Goal: Transaction & Acquisition: Book appointment/travel/reservation

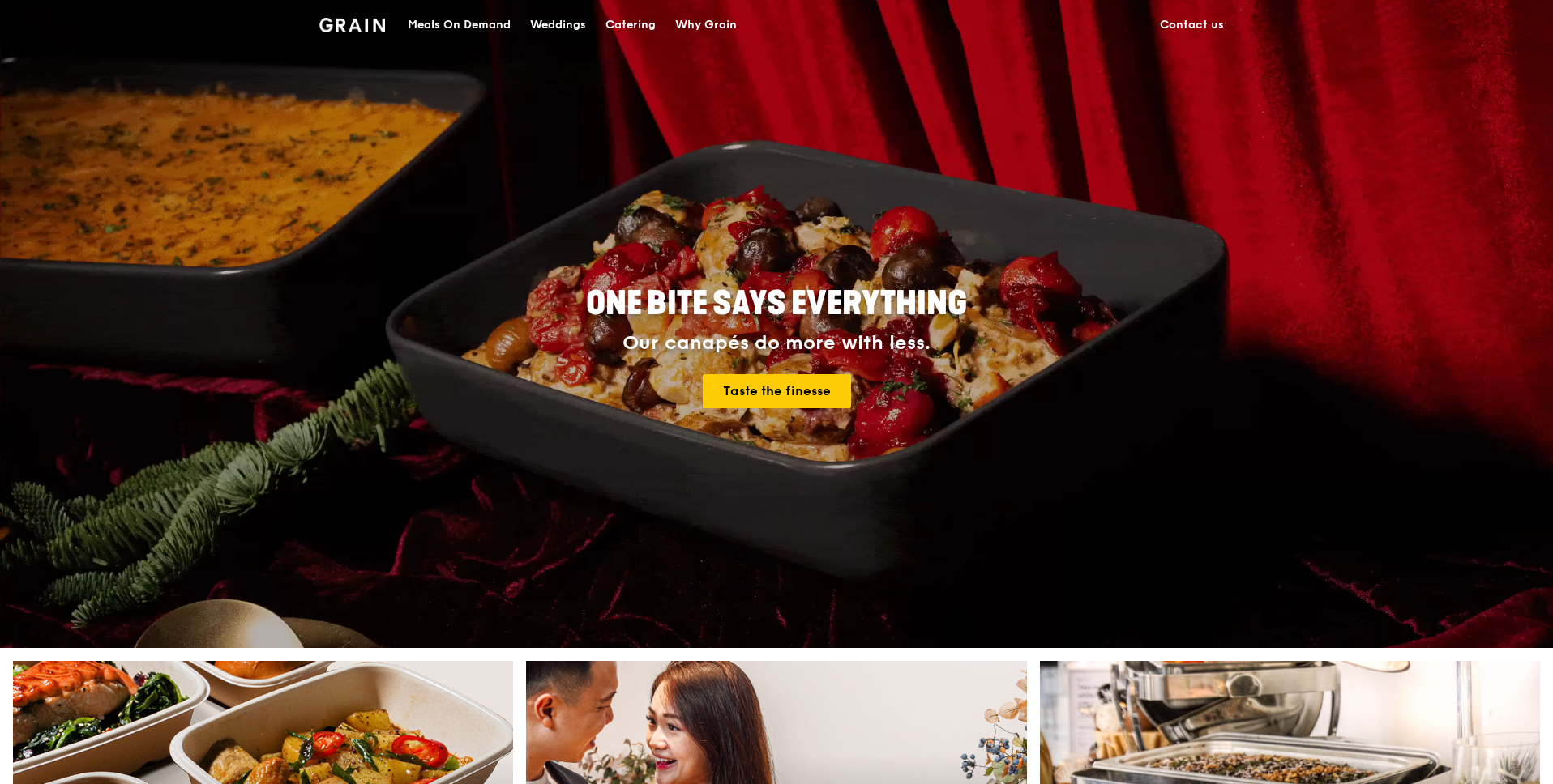
click at [618, 17] on div "Catering" at bounding box center [630, 25] width 50 height 49
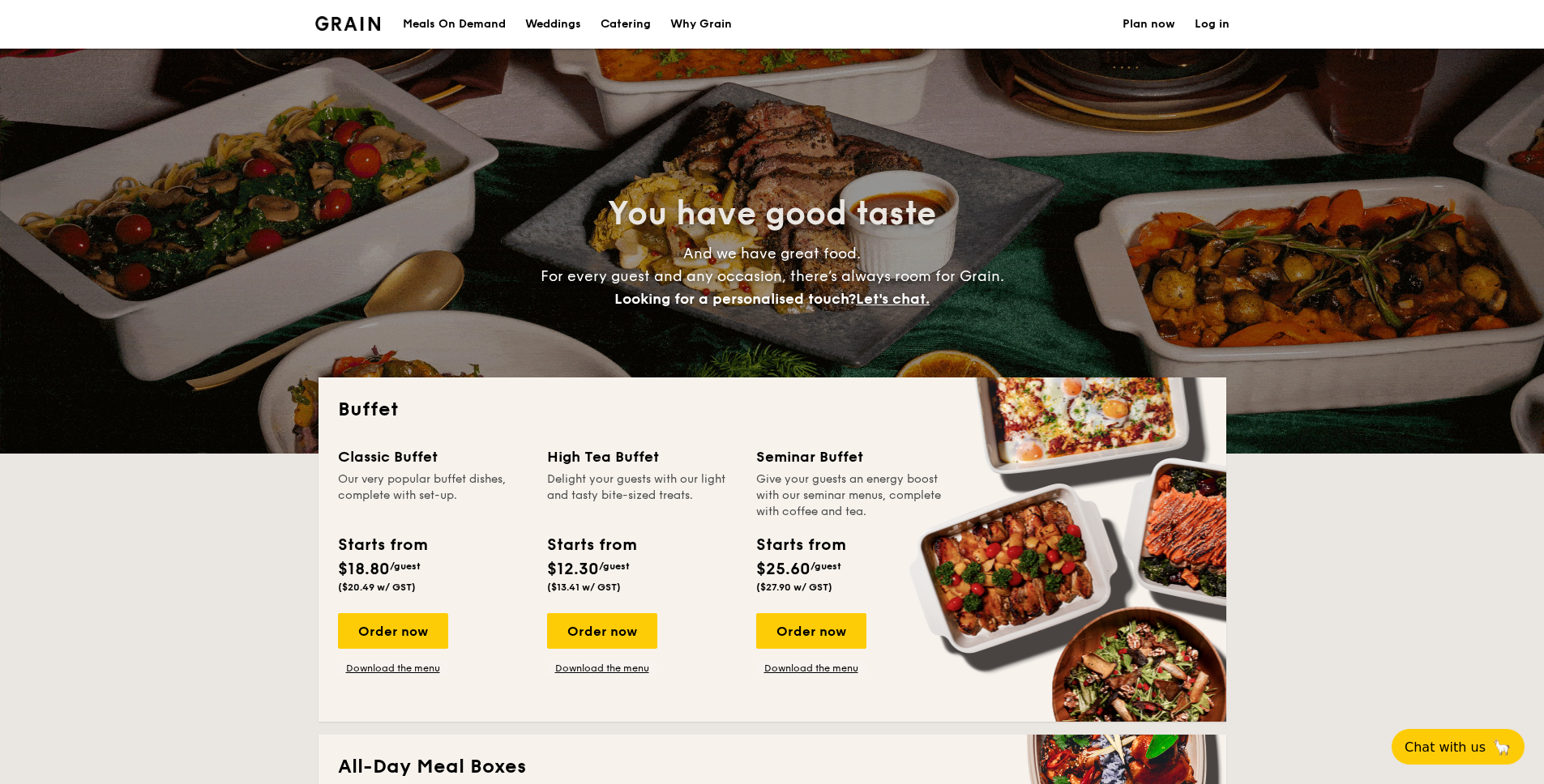
select select
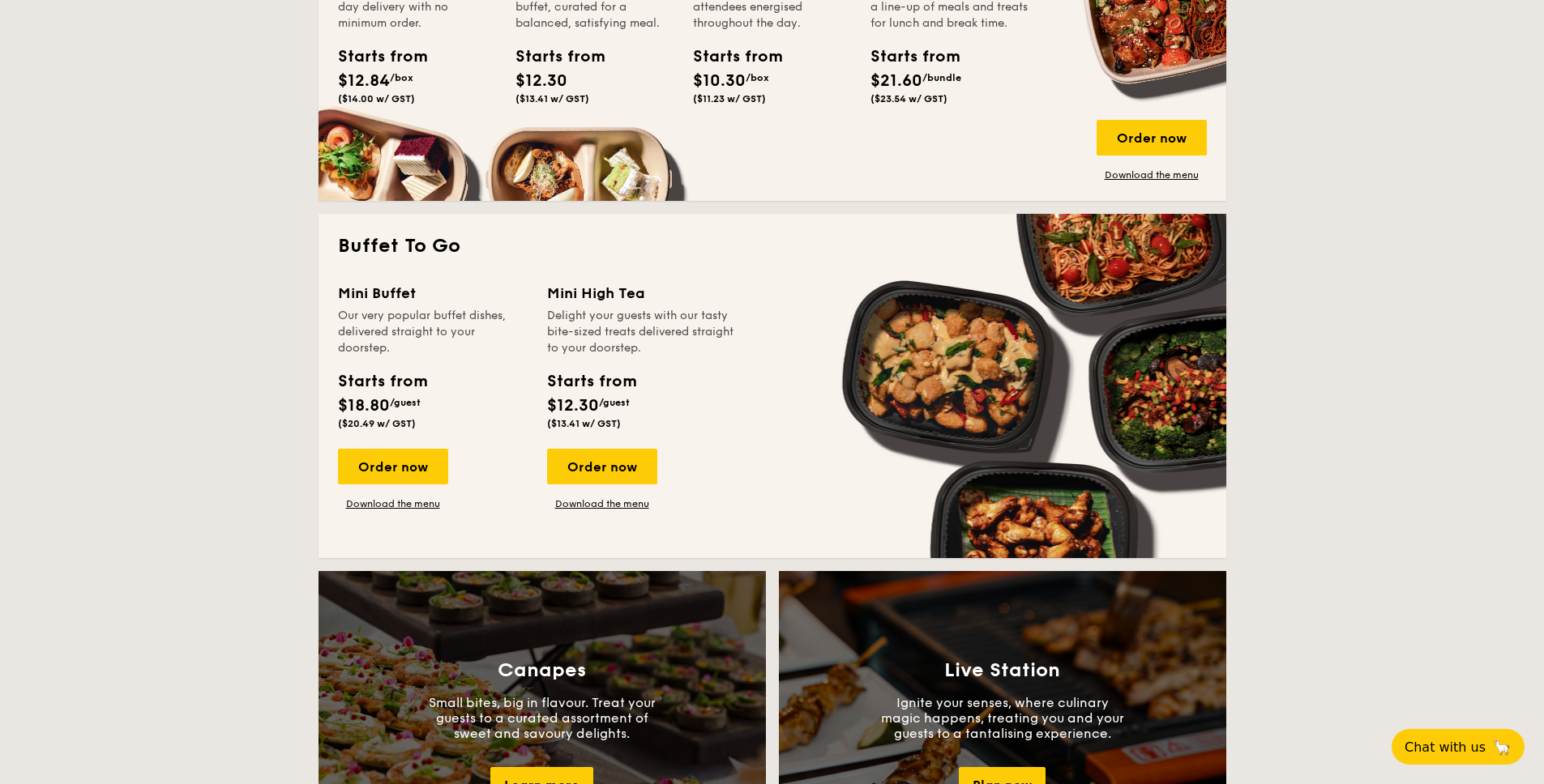
scroll to position [892, 0]
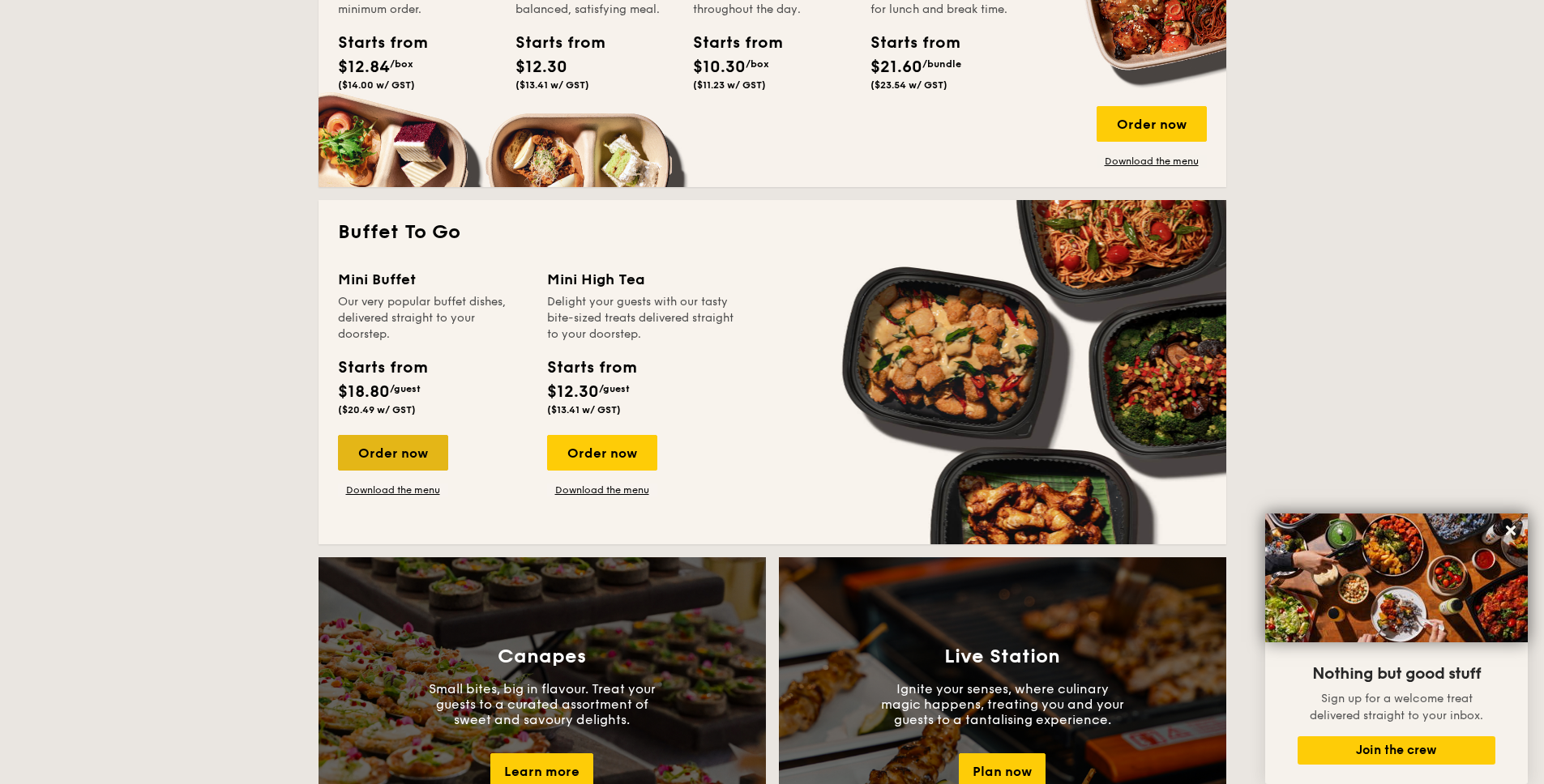
click at [400, 454] on div "Order now" at bounding box center [393, 452] width 111 height 35
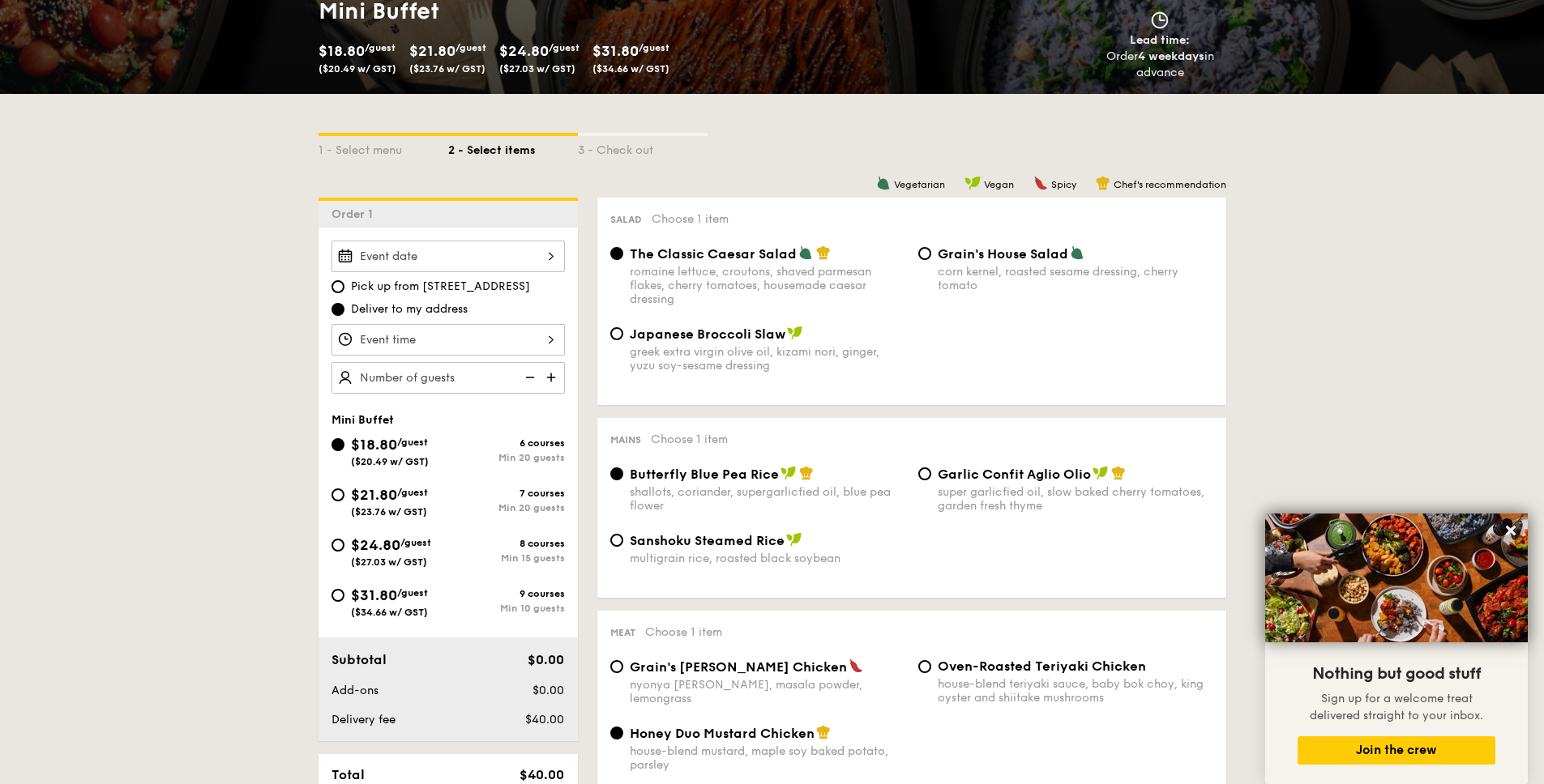
scroll to position [398, 0]
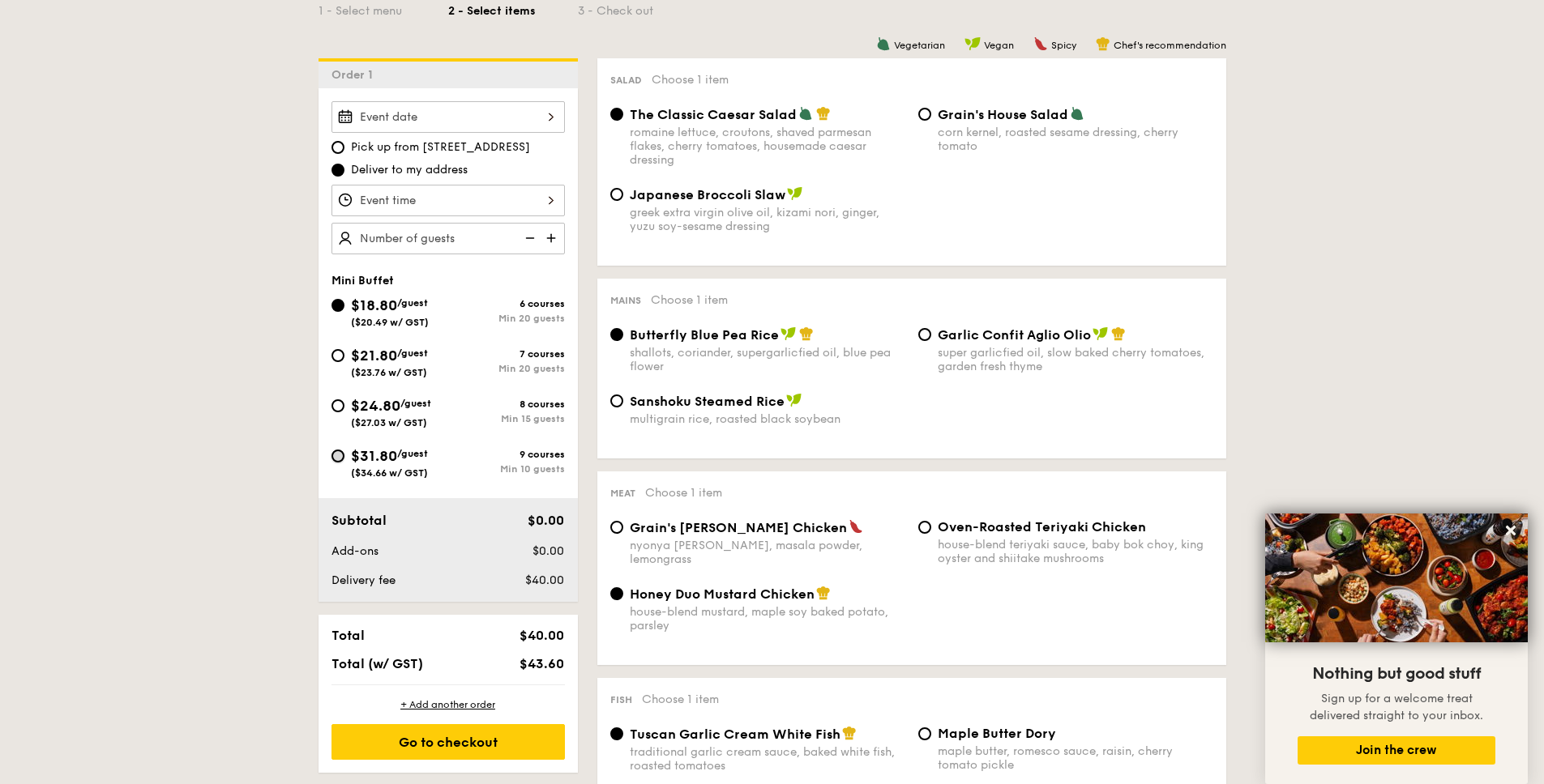
click at [339, 454] on input "$31.80 /guest ($34.66 w/ GST) 9 courses Min 10 guests" at bounding box center [337, 455] width 13 height 13
radio input "true"
radio input "false"
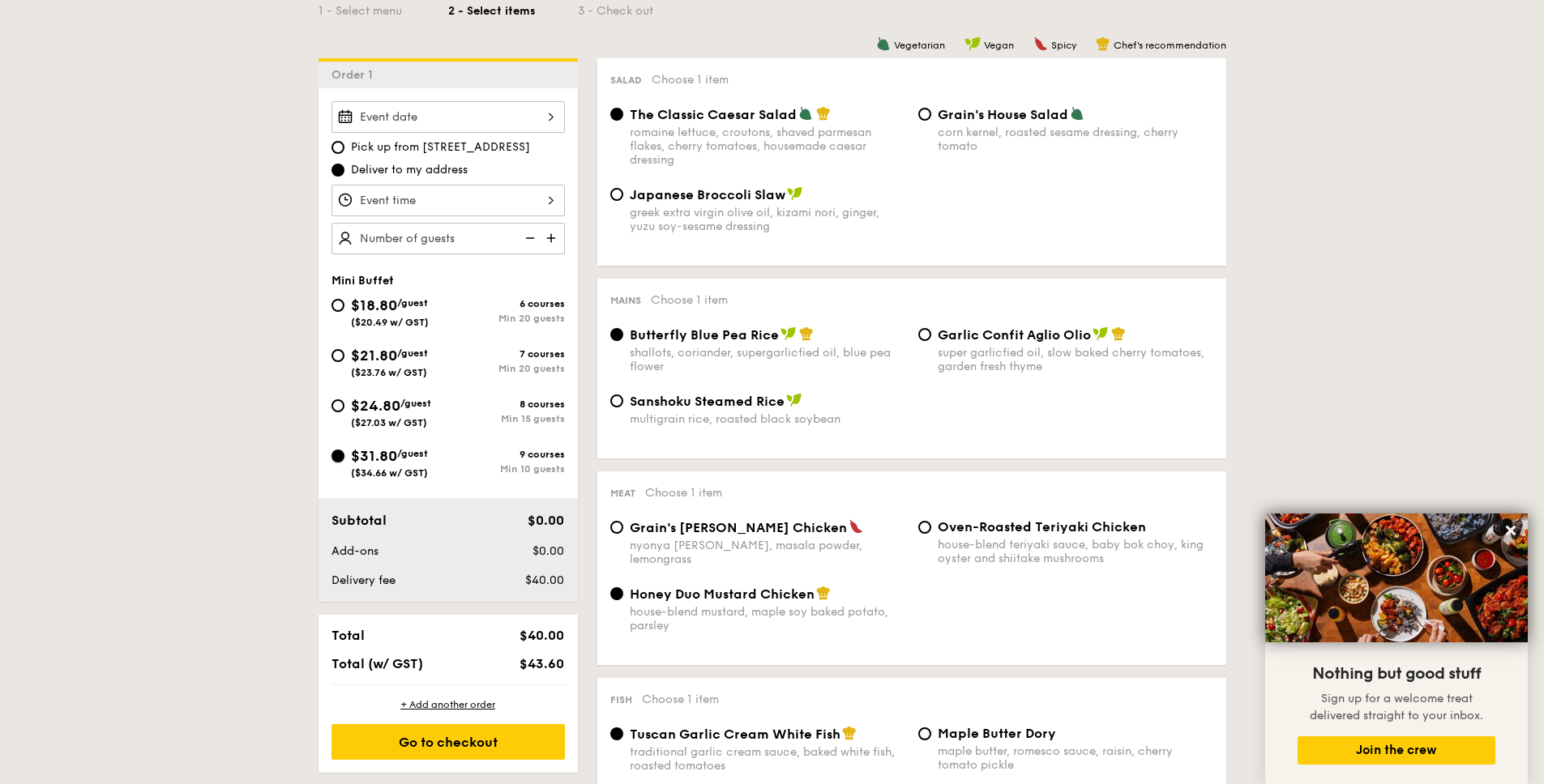
radio input "true"
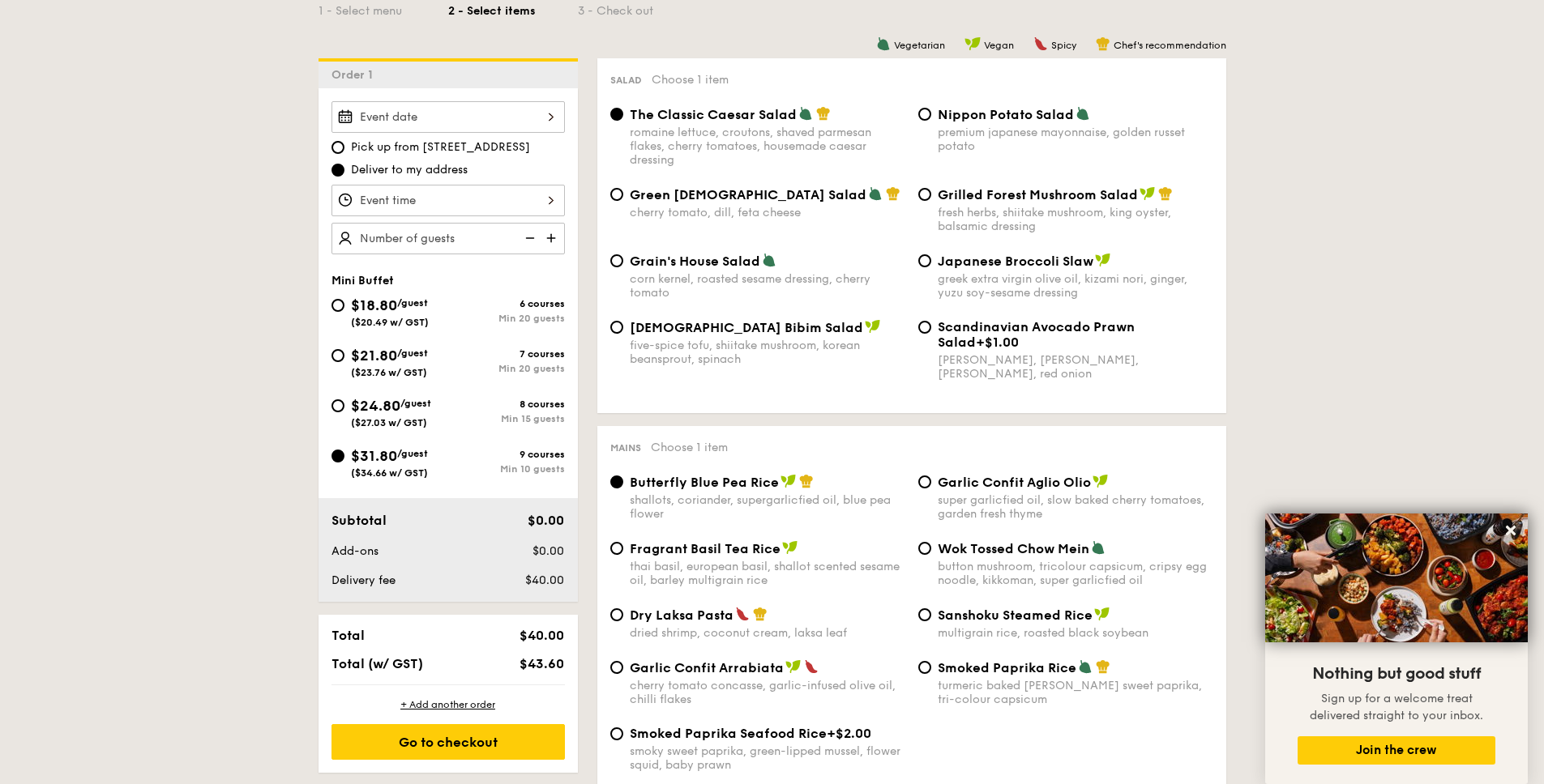
click at [343, 396] on div "$24.80 /guest ($27.03 w/ GST)" at bounding box center [389, 411] width 117 height 34
click at [343, 399] on input "$24.80 /guest ($27.03 w/ GST) 8 courses Min 15 guests" at bounding box center [337, 405] width 13 height 13
radio input "true"
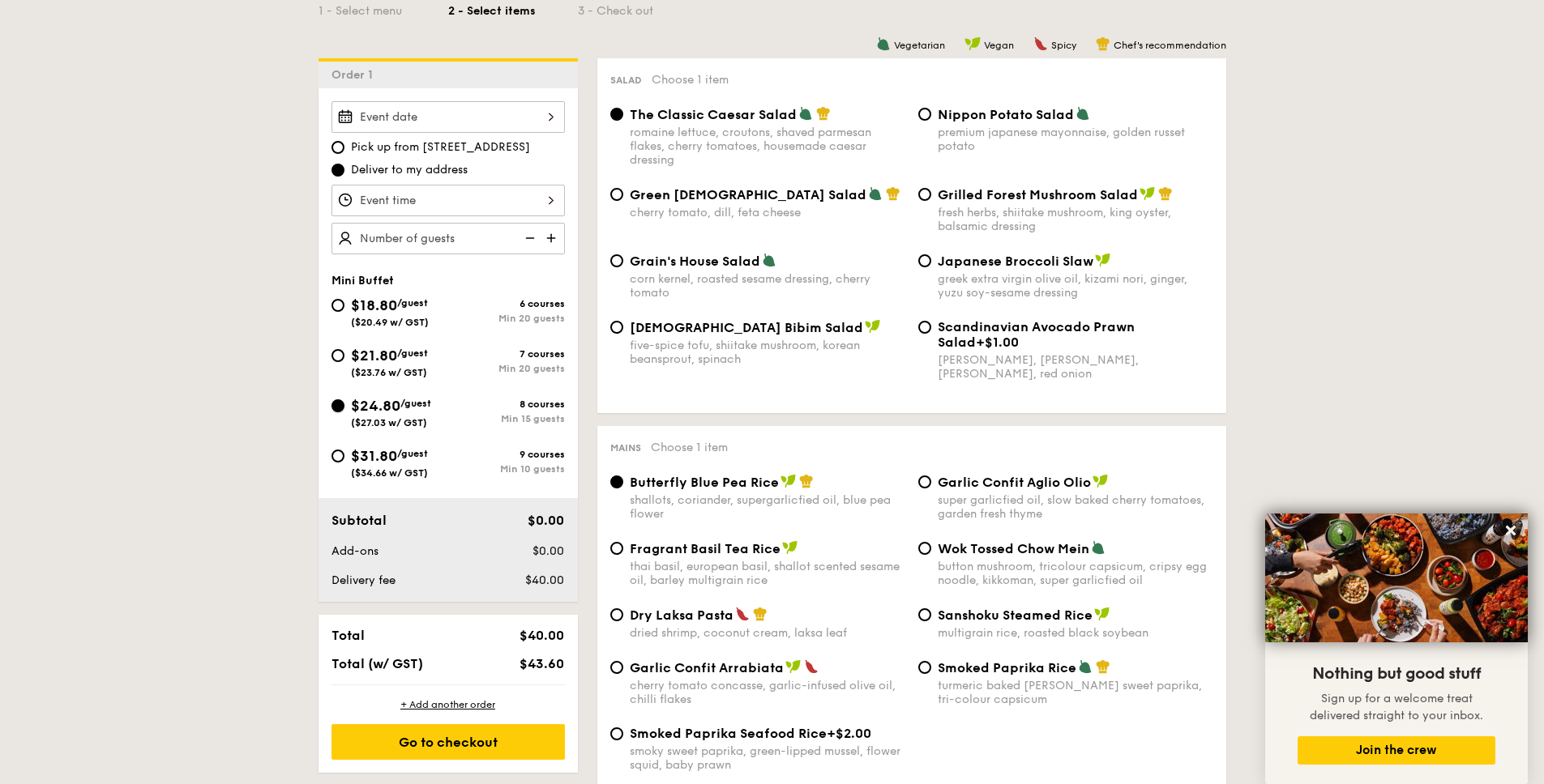
radio input "true"
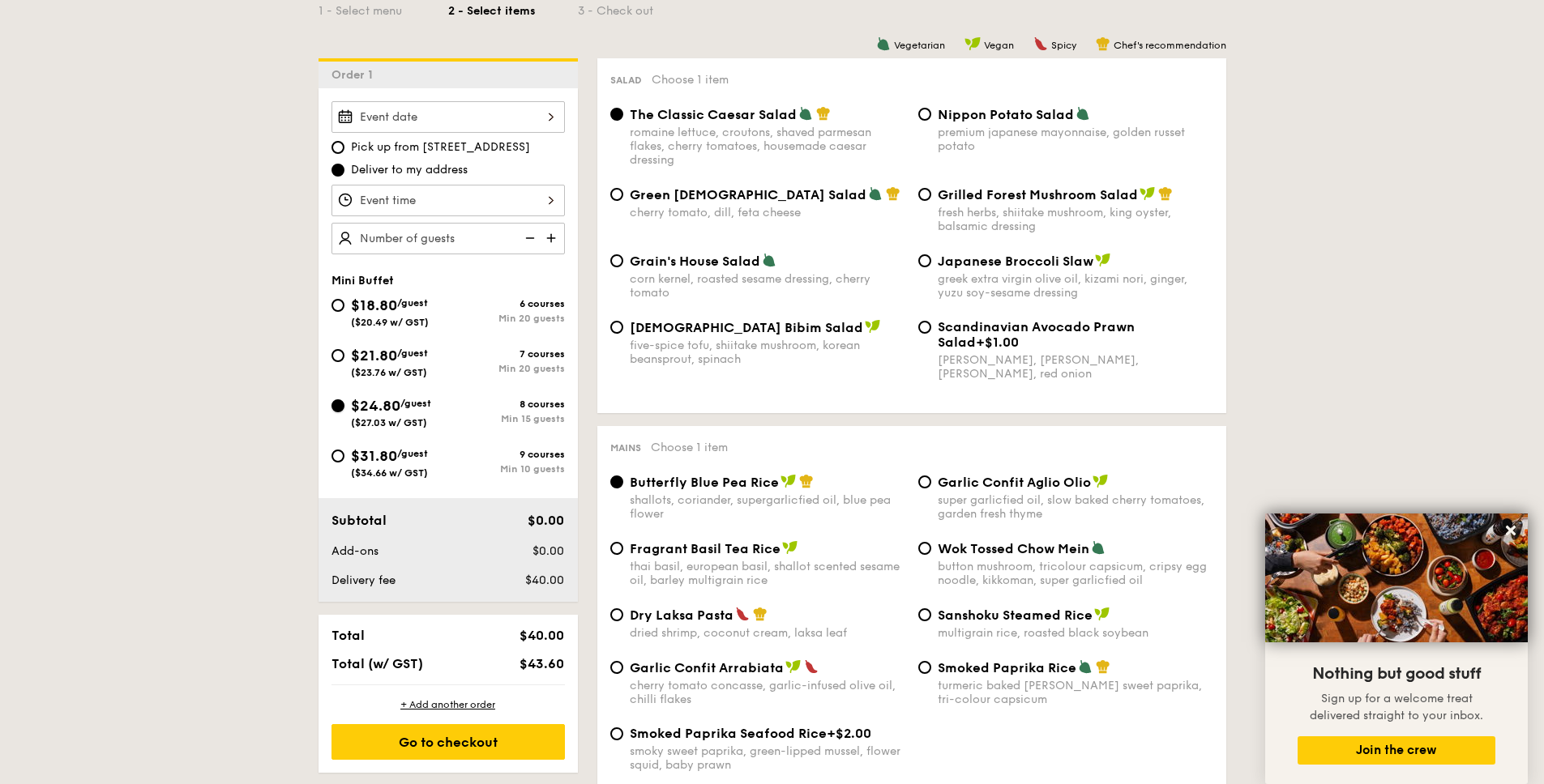
radio input "true"
click at [334, 353] on input "$21.80 /guest ($23.76 w/ GST) 7 courses Min 20 guests" at bounding box center [337, 355] width 13 height 13
radio input "true"
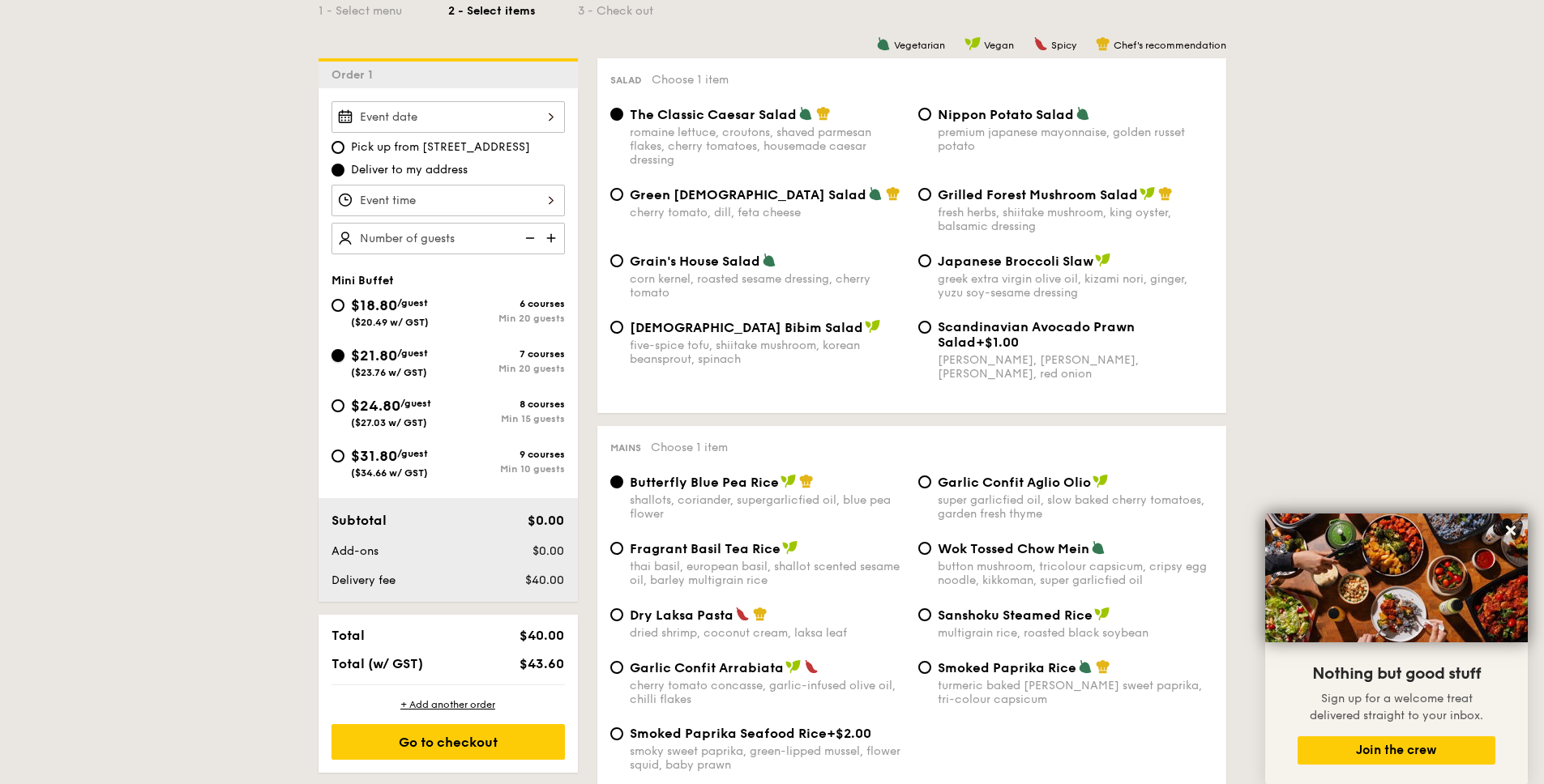
radio input "true"
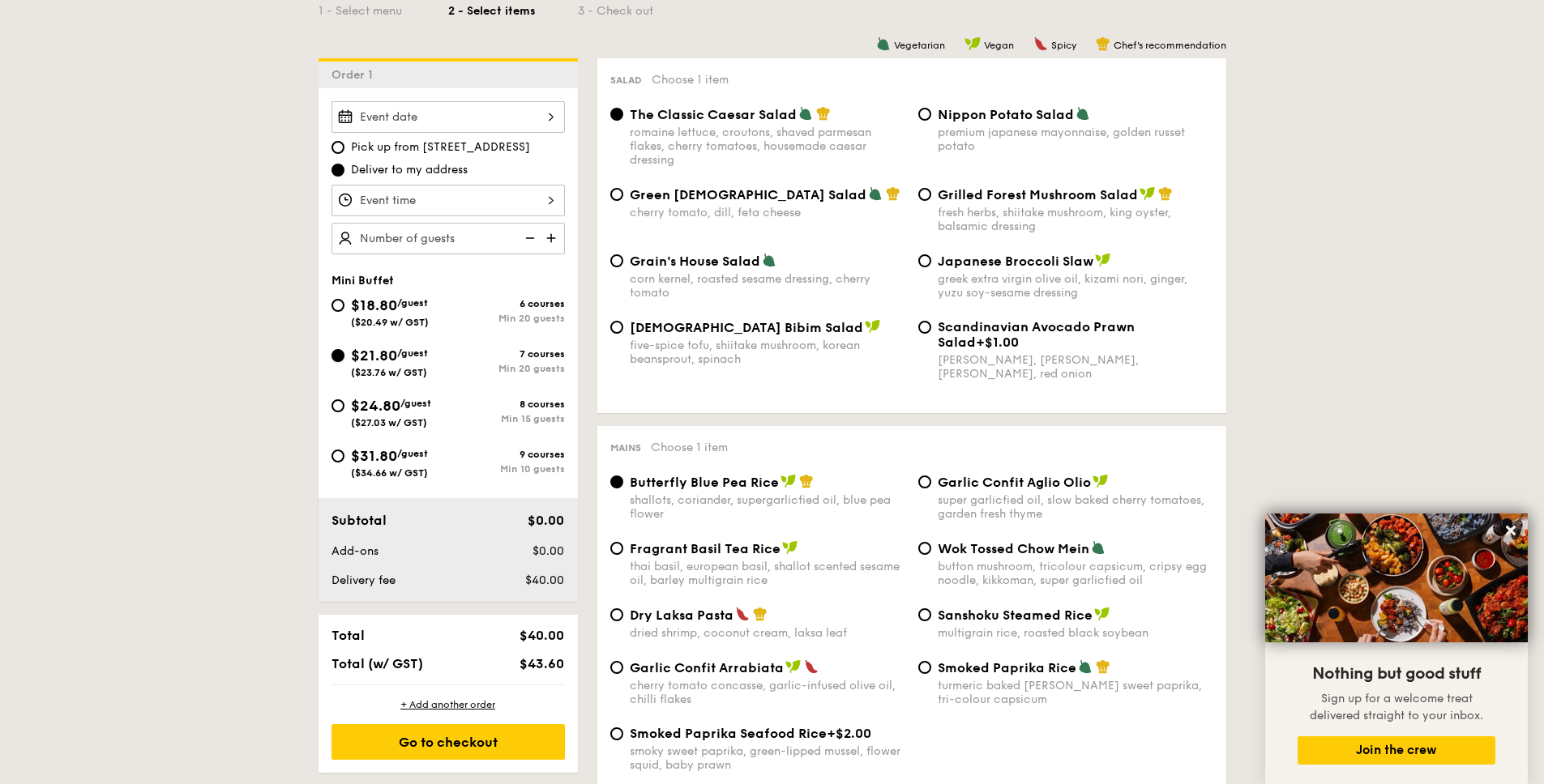
radio input "true"
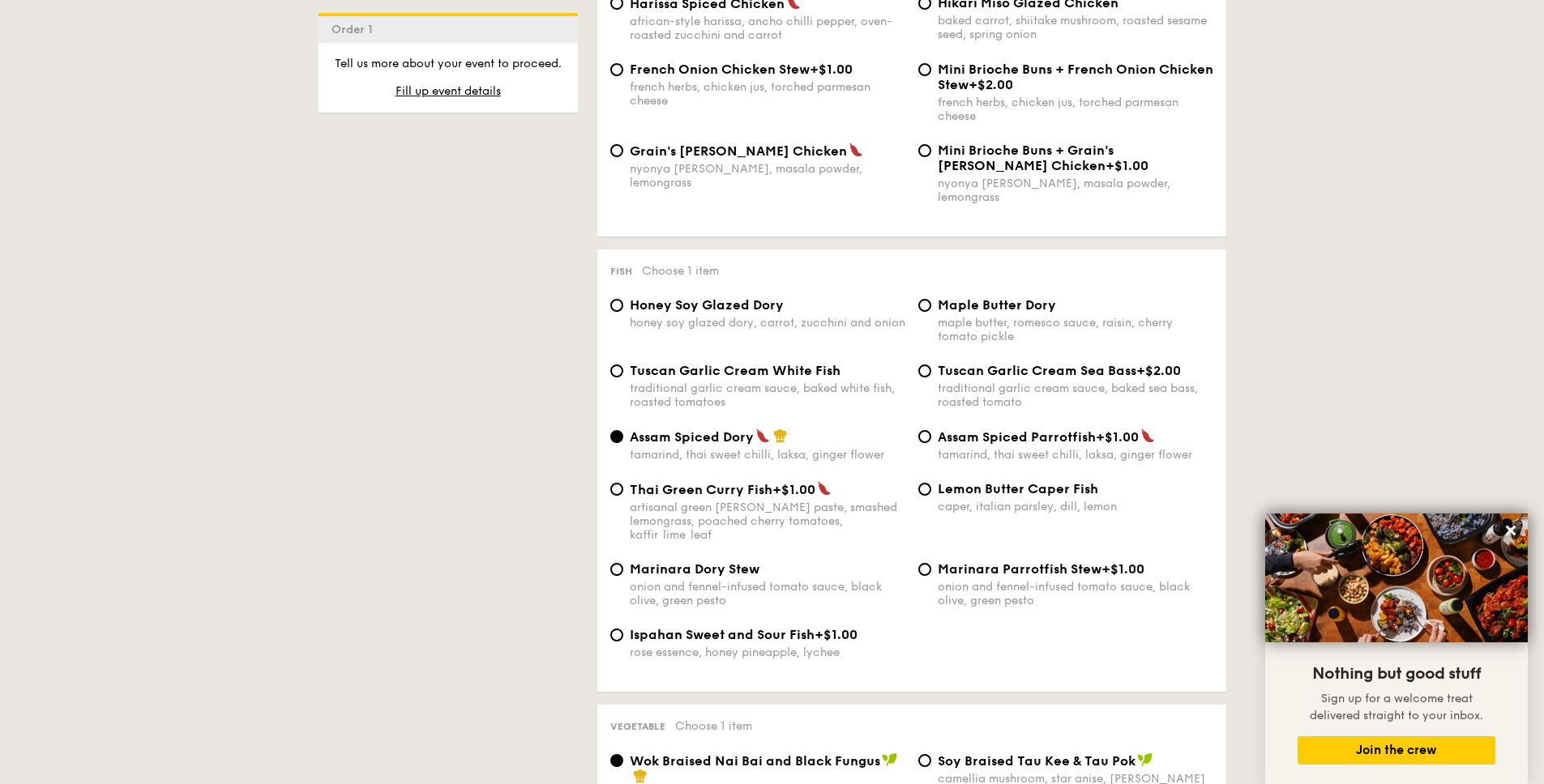
scroll to position [992, 0]
